Goal: Check status

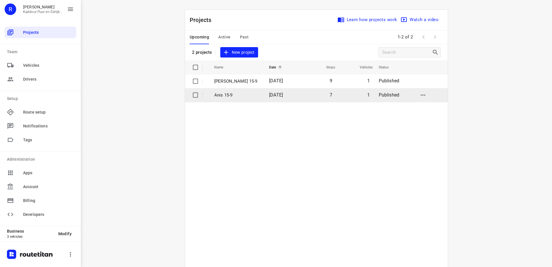
click at [226, 94] on p "Anis 15-9" at bounding box center [237, 95] width 46 height 7
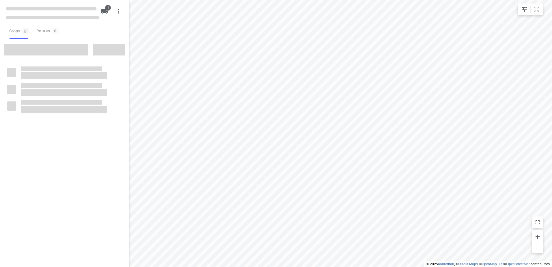
type input "distance"
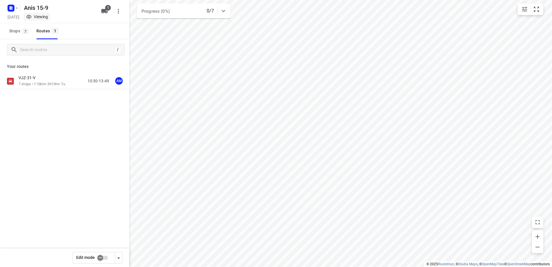
click at [32, 80] on p "VJZ-31-V" at bounding box center [28, 77] width 20 height 5
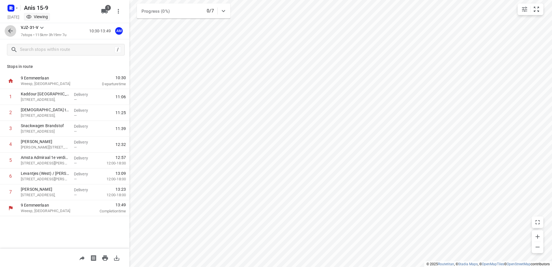
click at [10, 31] on icon "button" at bounding box center [10, 30] width 7 height 7
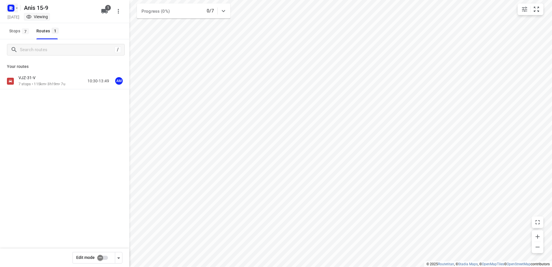
click at [12, 6] on rect "button" at bounding box center [11, 8] width 7 height 7
click at [75, 25] on div "Back to projects" at bounding box center [58, 21] width 104 height 16
click at [75, 25] on button "Back to projects" at bounding box center [58, 21] width 99 height 10
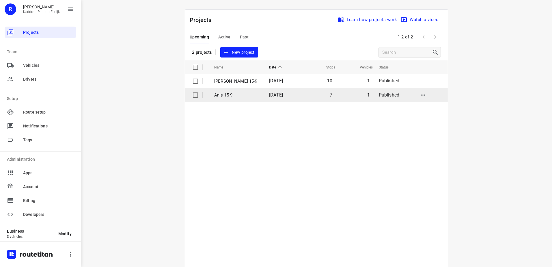
click at [254, 91] on td "Anis 15-9" at bounding box center [236, 95] width 56 height 14
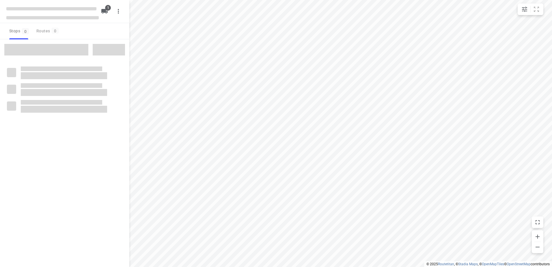
type input "distance"
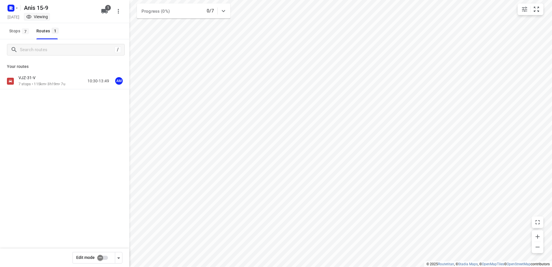
click at [38, 80] on p "VJZ-31-V" at bounding box center [28, 77] width 20 height 5
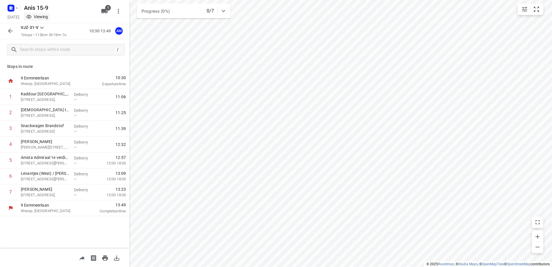
click at [7, 34] on icon "button" at bounding box center [10, 30] width 7 height 7
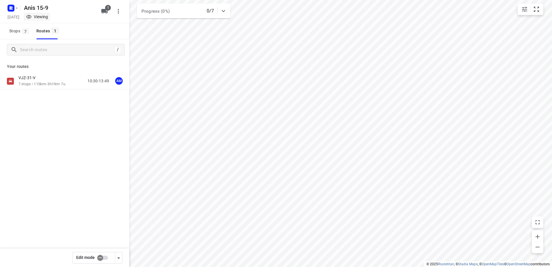
click at [14, 0] on div "Anis 15-9 [DATE] Viewing 1" at bounding box center [64, 11] width 129 height 23
click at [10, 5] on rect "button" at bounding box center [11, 8] width 7 height 7
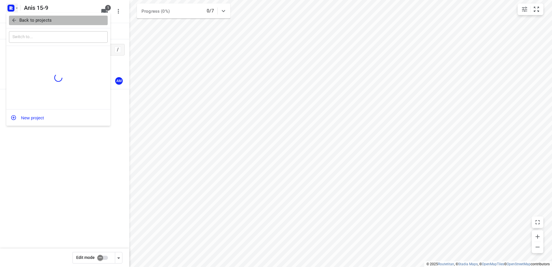
click at [34, 24] on button "Back to projects" at bounding box center [58, 21] width 99 height 10
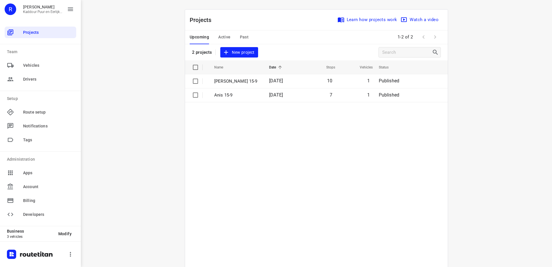
click at [188, 141] on table "Name Date Stops Vehicles Status [PERSON_NAME] 15-9 [DATE] 10 1 Published Anis 1…" at bounding box center [316, 178] width 263 height 236
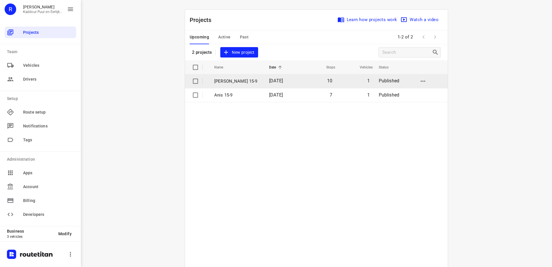
click at [249, 84] on p "[PERSON_NAME] 15-9" at bounding box center [237, 81] width 46 height 7
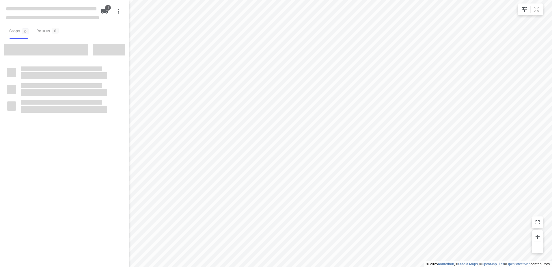
type input "distance"
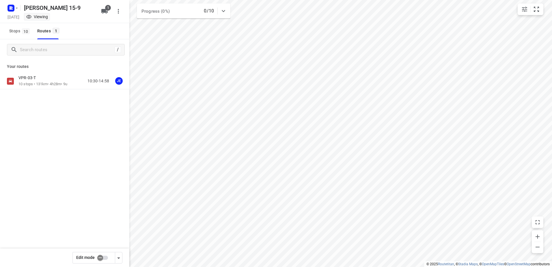
click at [59, 71] on div "Your routes VPR-03-T 10 stops • 131km • 4h28m • 9u 10:30-14:58 JE" at bounding box center [64, 95] width 129 height 70
click at [43, 90] on div "VPR-03-T 10 stops • 131km • 4h28m • 9u 10:30-14:58 JE" at bounding box center [64, 101] width 129 height 57
click at [46, 80] on div "VPR-03-T" at bounding box center [42, 78] width 49 height 6
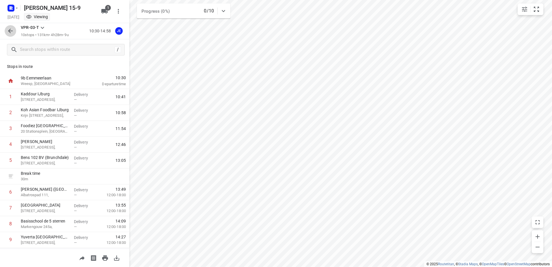
click at [8, 32] on icon "button" at bounding box center [10, 30] width 7 height 7
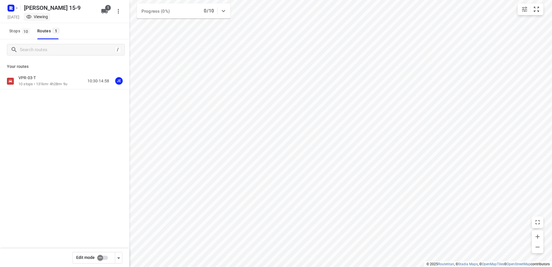
click at [11, 14] on div "[DATE] Viewing" at bounding box center [52, 18] width 92 height 8
click at [12, 7] on icon "button" at bounding box center [11, 6] width 1 height 1
click at [42, 24] on button "Back to projects" at bounding box center [58, 21] width 99 height 10
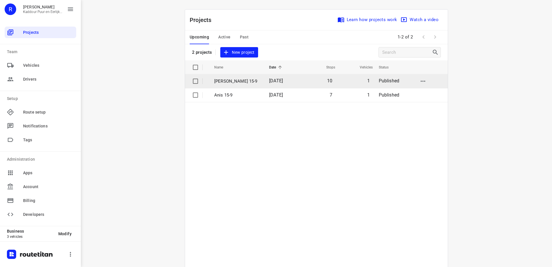
click at [255, 86] on td "[PERSON_NAME] 15-9" at bounding box center [236, 81] width 56 height 14
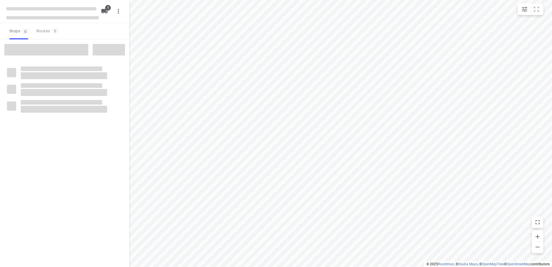
type input "distance"
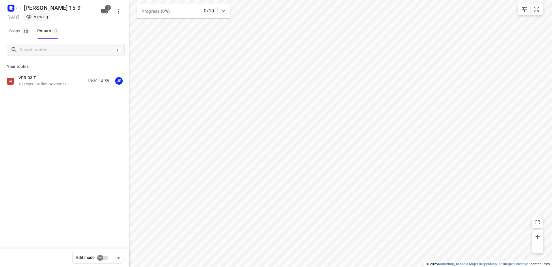
click at [66, 92] on div "VPR-03-T 10 stops • 131km • 4h28m • 9u 10:30-14:58 JE" at bounding box center [64, 101] width 129 height 57
click at [63, 81] on p "10 stops • 131km • 4h28m • 9u" at bounding box center [42, 83] width 49 height 5
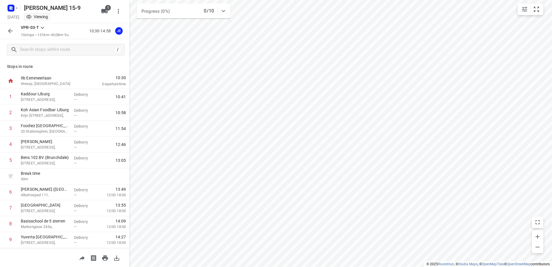
click at [12, 29] on icon "button" at bounding box center [10, 30] width 7 height 7
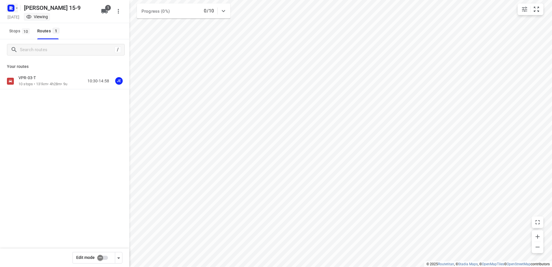
click at [15, 9] on icon "button" at bounding box center [16, 8] width 5 height 5
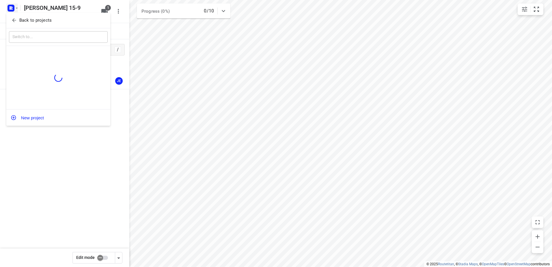
click at [44, 18] on p "Back to projects" at bounding box center [35, 20] width 32 height 7
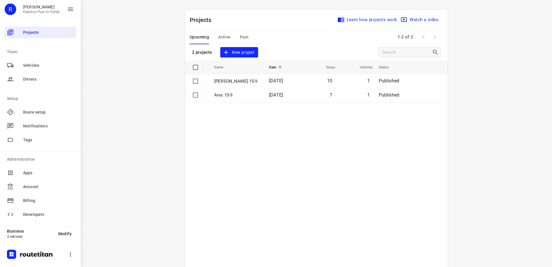
click at [259, 152] on table "Name Date Stops Vehicles Status [PERSON_NAME] 15-9 [DATE] 10 1 Published Anis 1…" at bounding box center [316, 178] width 263 height 236
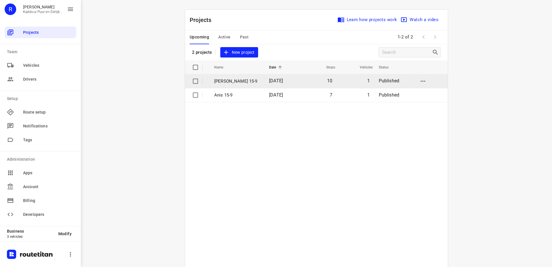
click at [249, 85] on td "[PERSON_NAME] 15-9" at bounding box center [236, 81] width 56 height 14
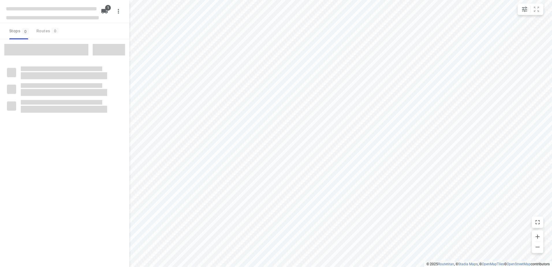
type input "distance"
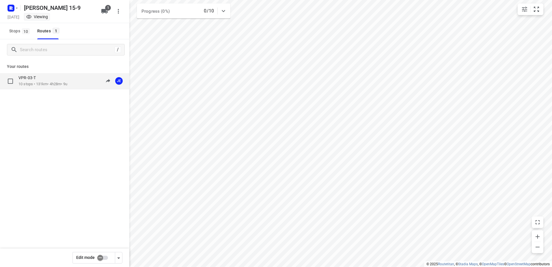
click at [46, 78] on div "VPR-03-T" at bounding box center [42, 78] width 49 height 6
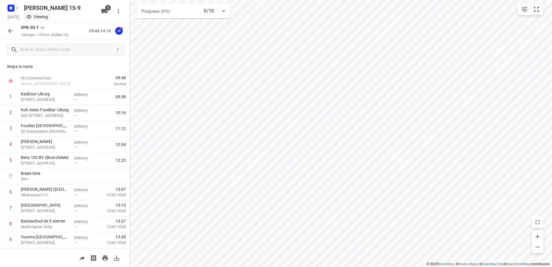
click at [11, 4] on icon "button" at bounding box center [10, 7] width 9 height 9
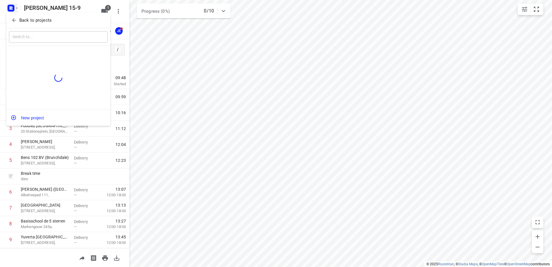
click at [59, 23] on span "Back to projects" at bounding box center [58, 20] width 94 height 7
